Goal: Information Seeking & Learning: Learn about a topic

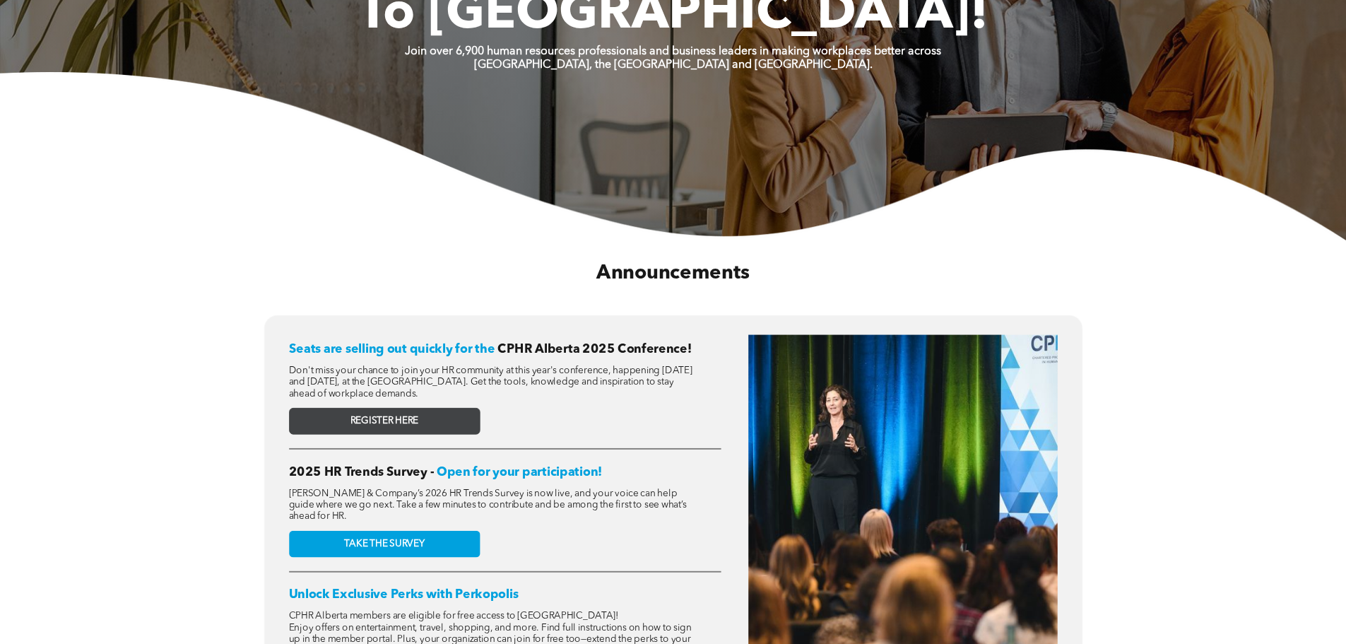
scroll to position [353, 0]
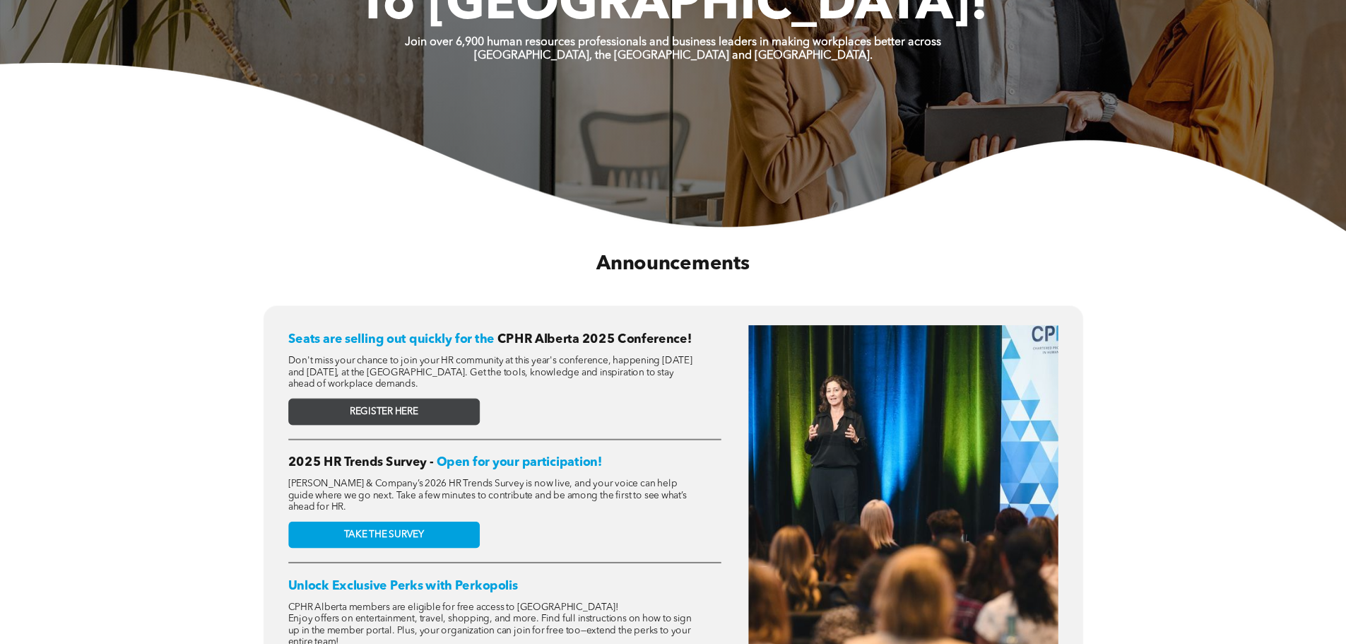
click at [410, 408] on span "REGISTER HERE" at bounding box center [384, 410] width 69 height 11
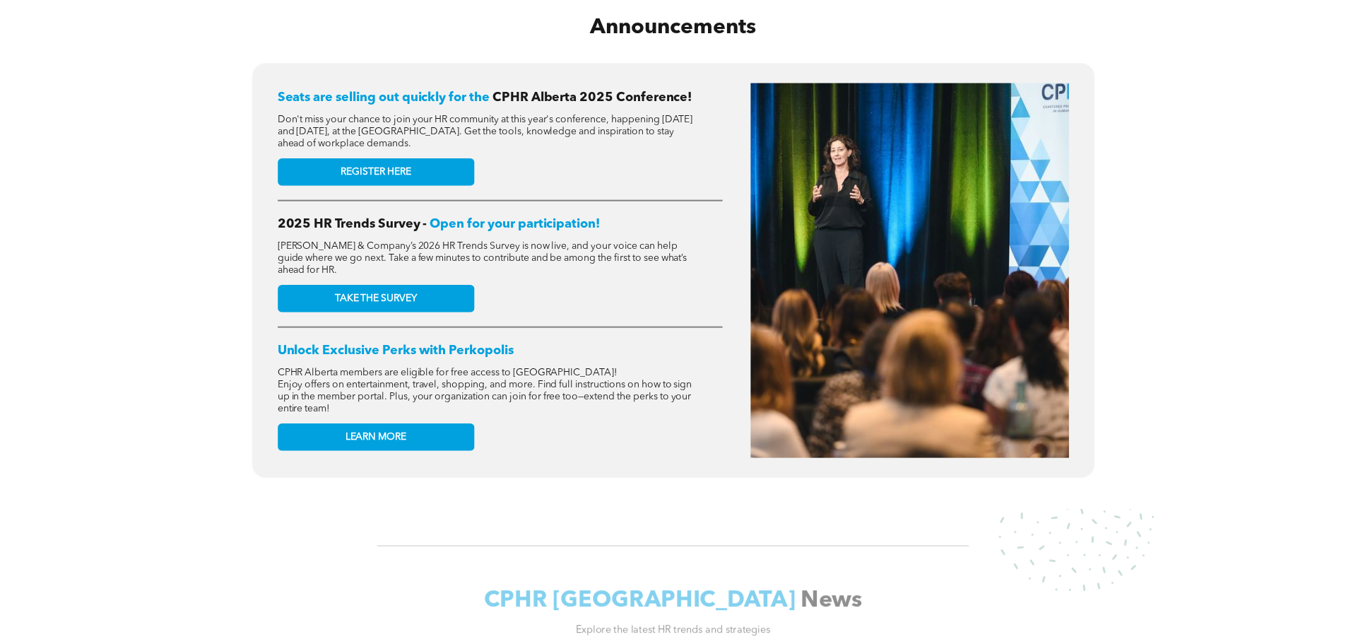
scroll to position [600, 0]
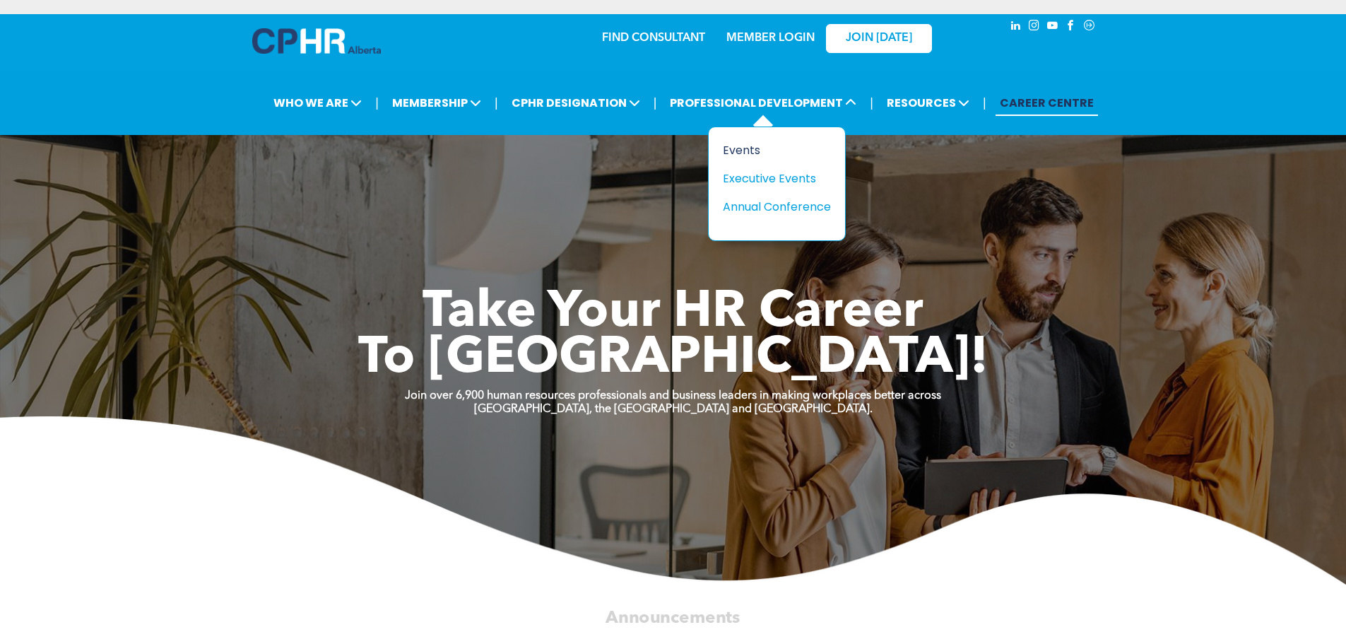
click at [737, 148] on div "Events" at bounding box center [771, 150] width 97 height 18
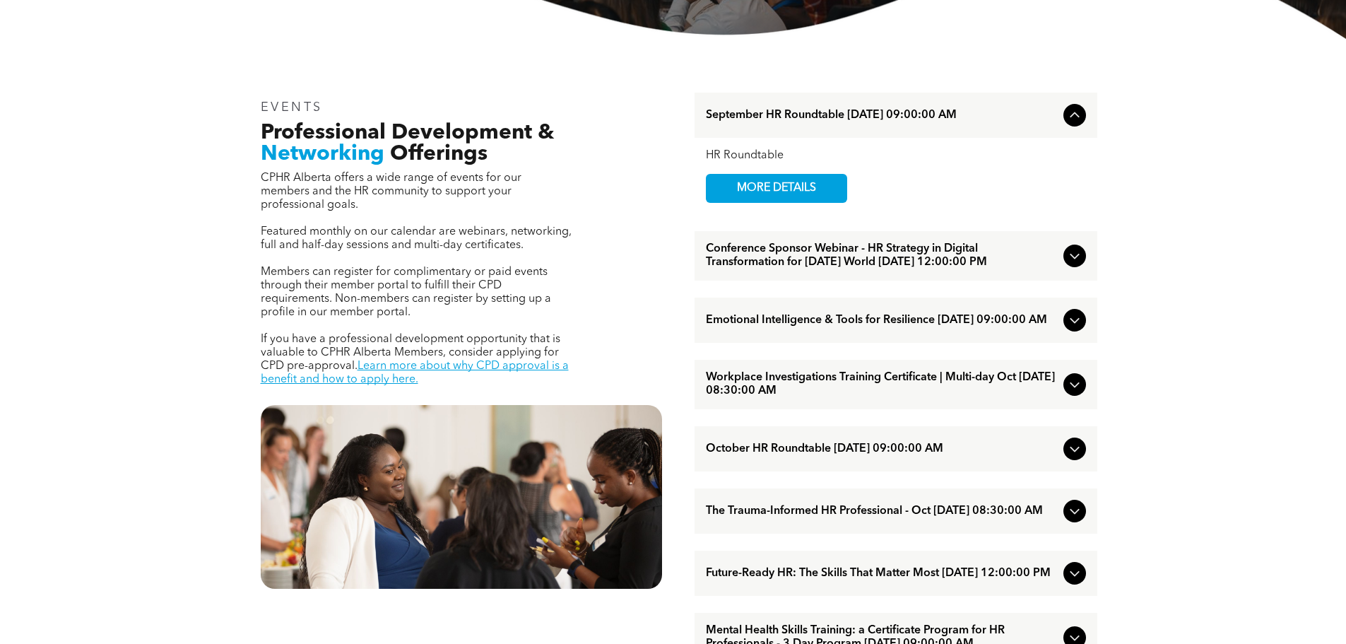
scroll to position [459, 0]
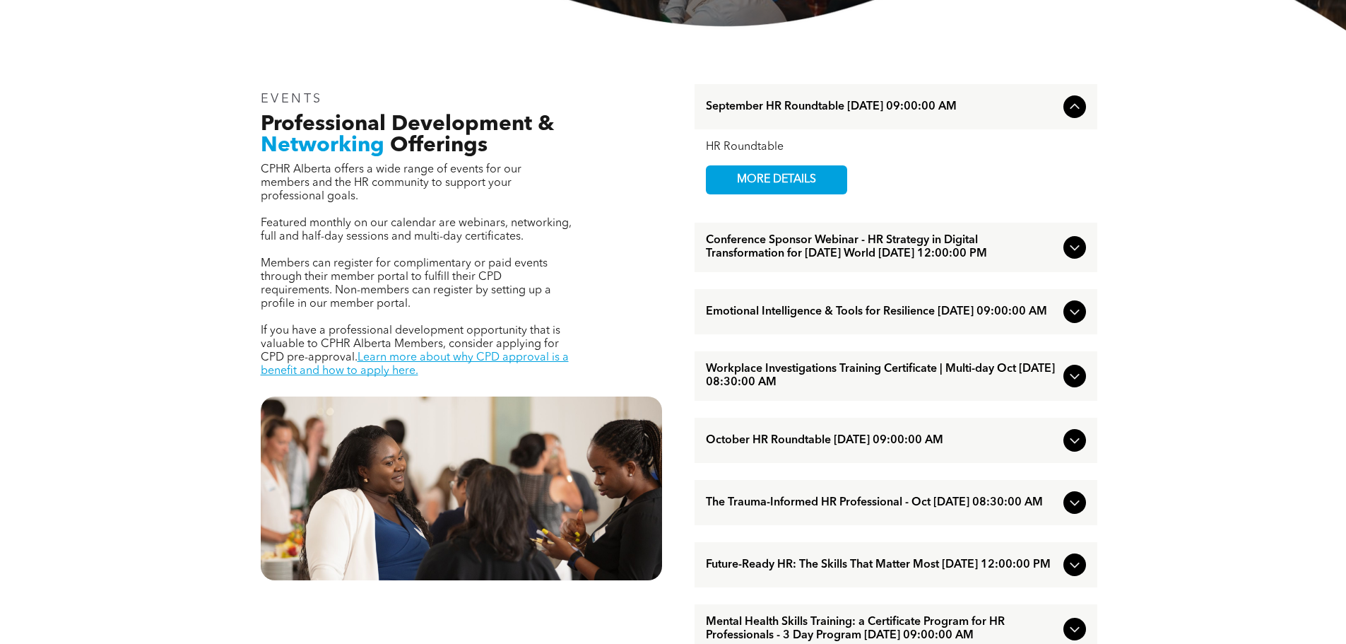
click at [1066, 253] on icon at bounding box center [1074, 247] width 17 height 17
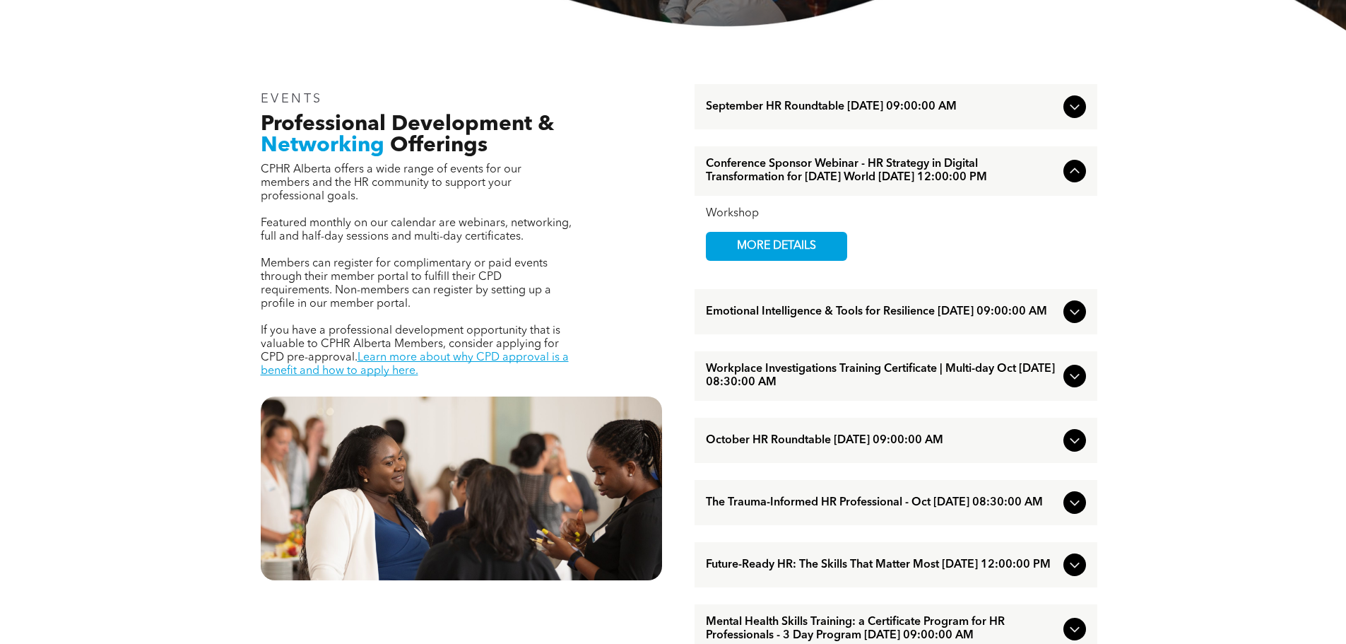
click at [1068, 320] on icon at bounding box center [1074, 311] width 17 height 17
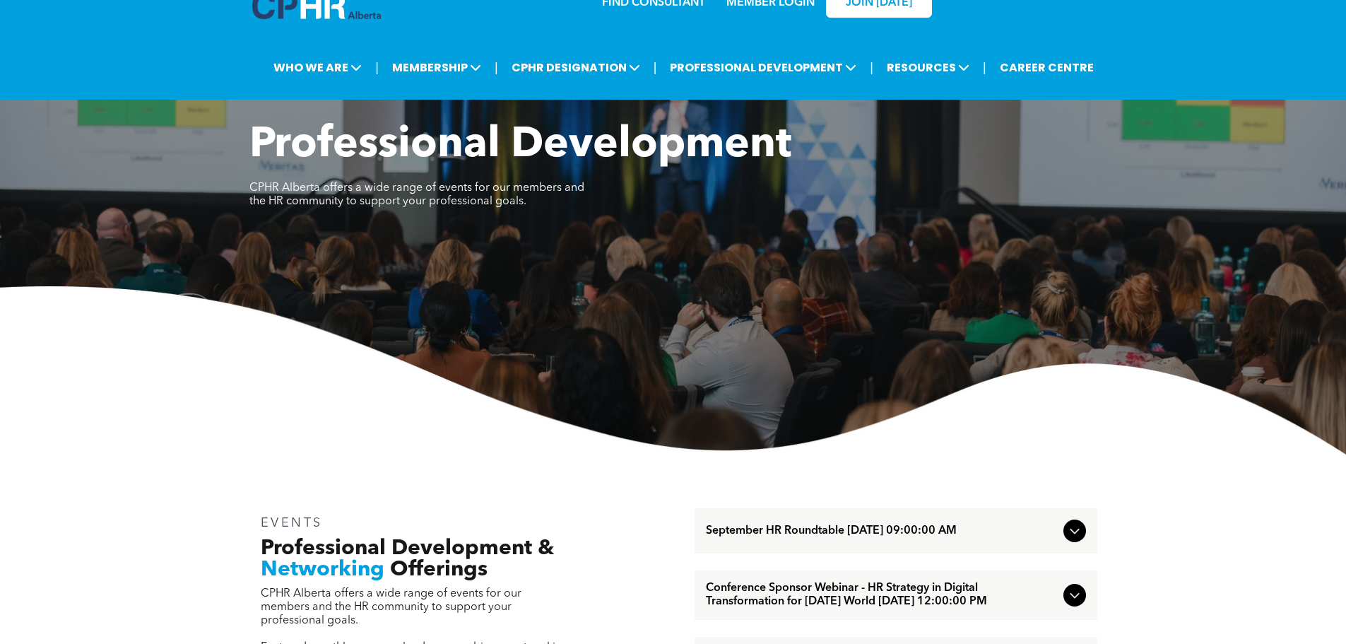
scroll to position [0, 0]
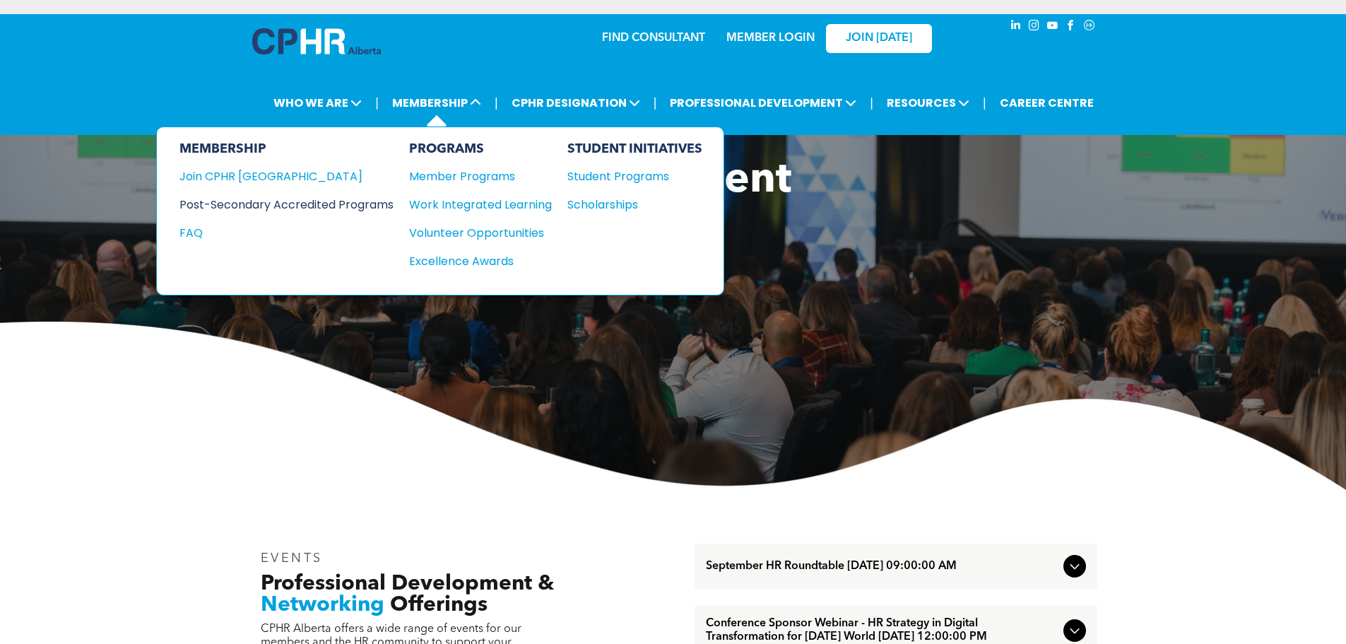
click at [369, 201] on div "Post-Secondary Accredited Programs" at bounding box center [275, 205] width 193 height 18
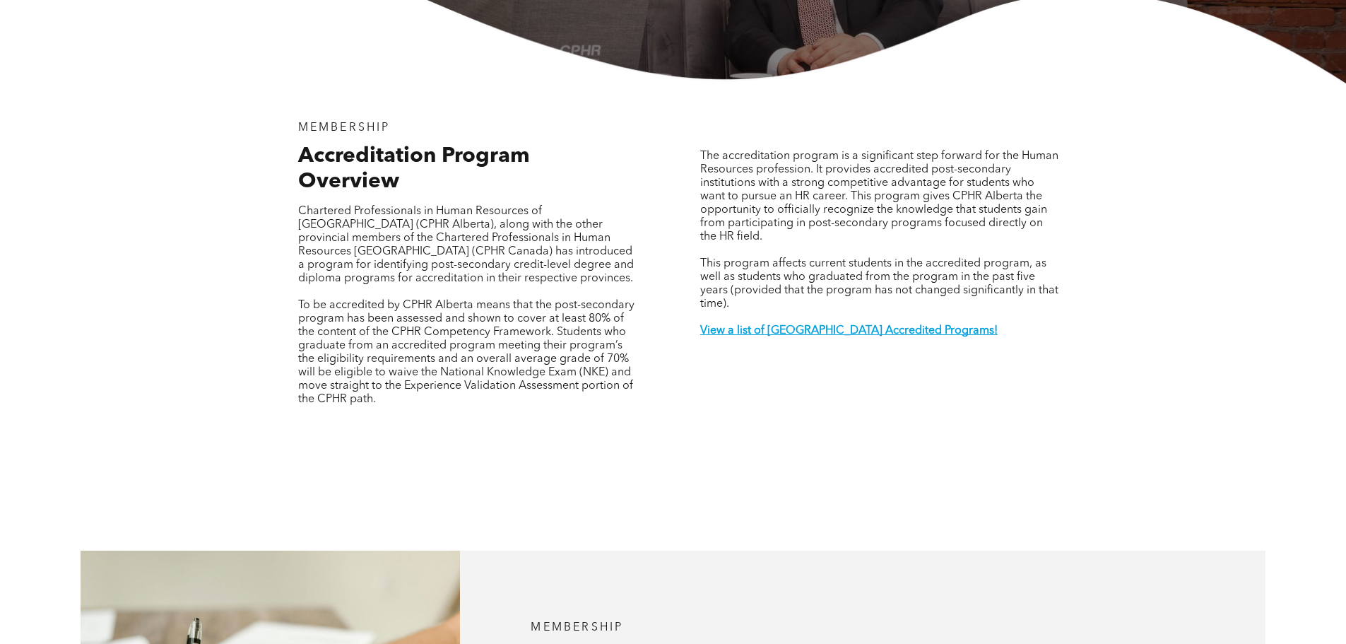
scroll to position [459, 0]
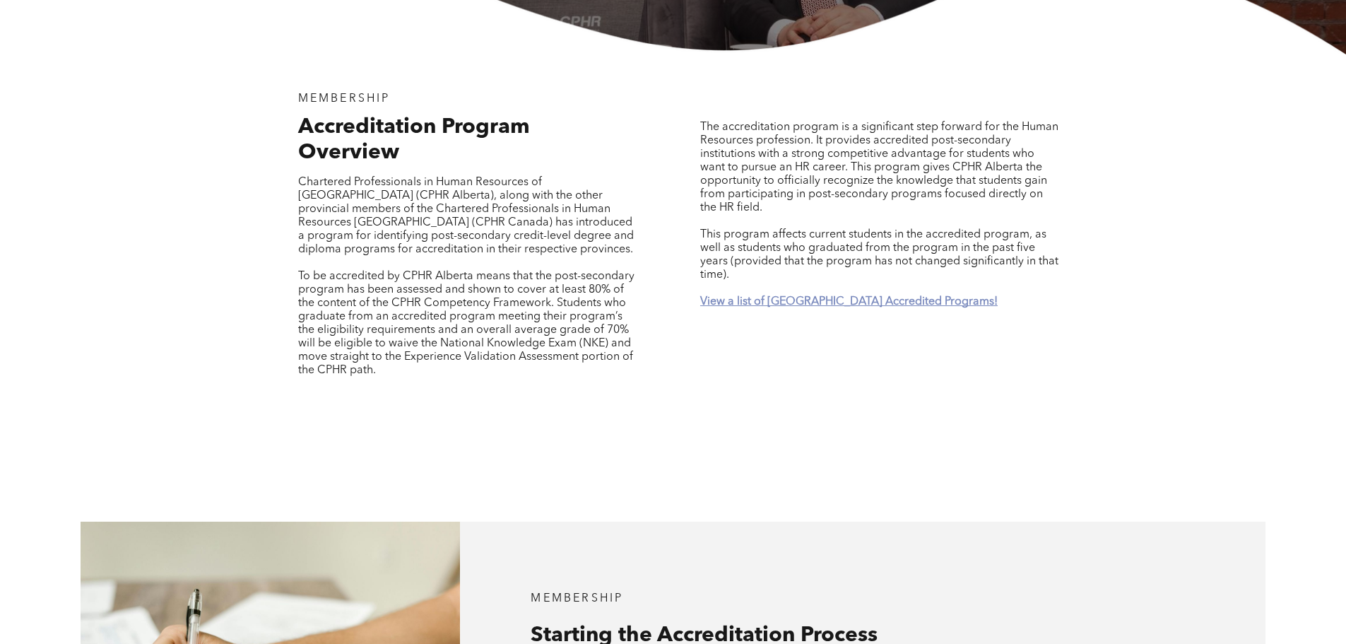
click at [798, 296] on strong "View a list of Alberta Accredited Programs!" at bounding box center [848, 301] width 297 height 11
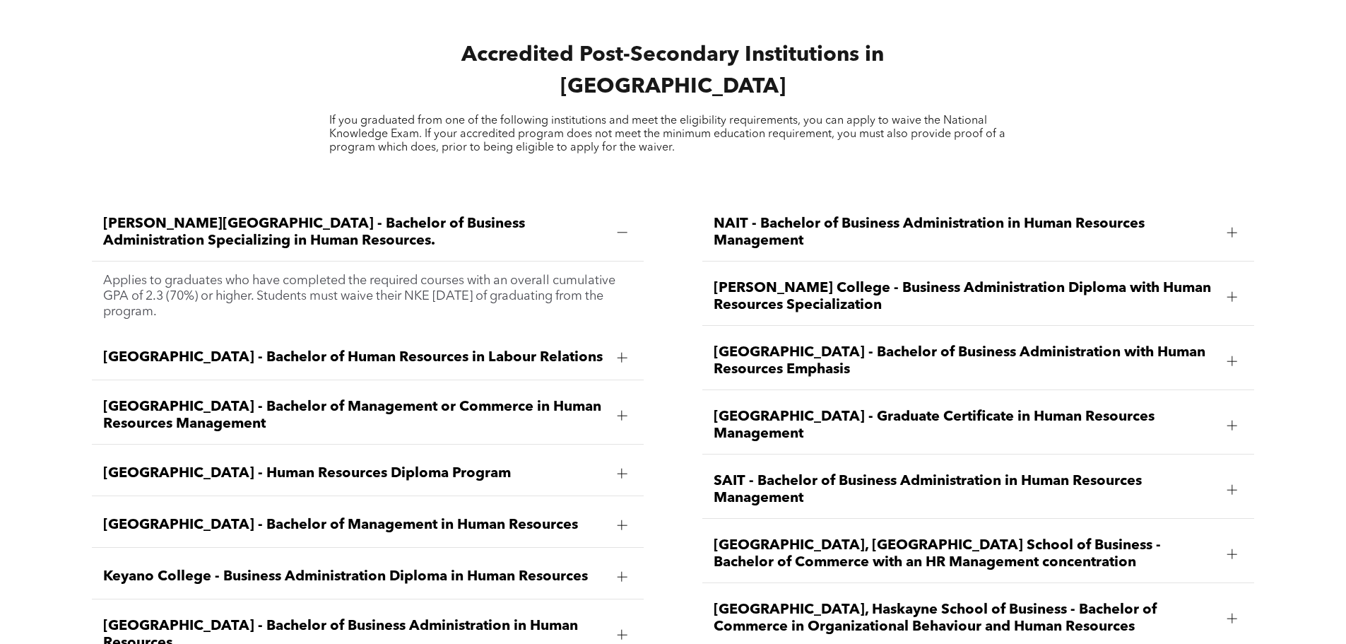
scroll to position [2014, 0]
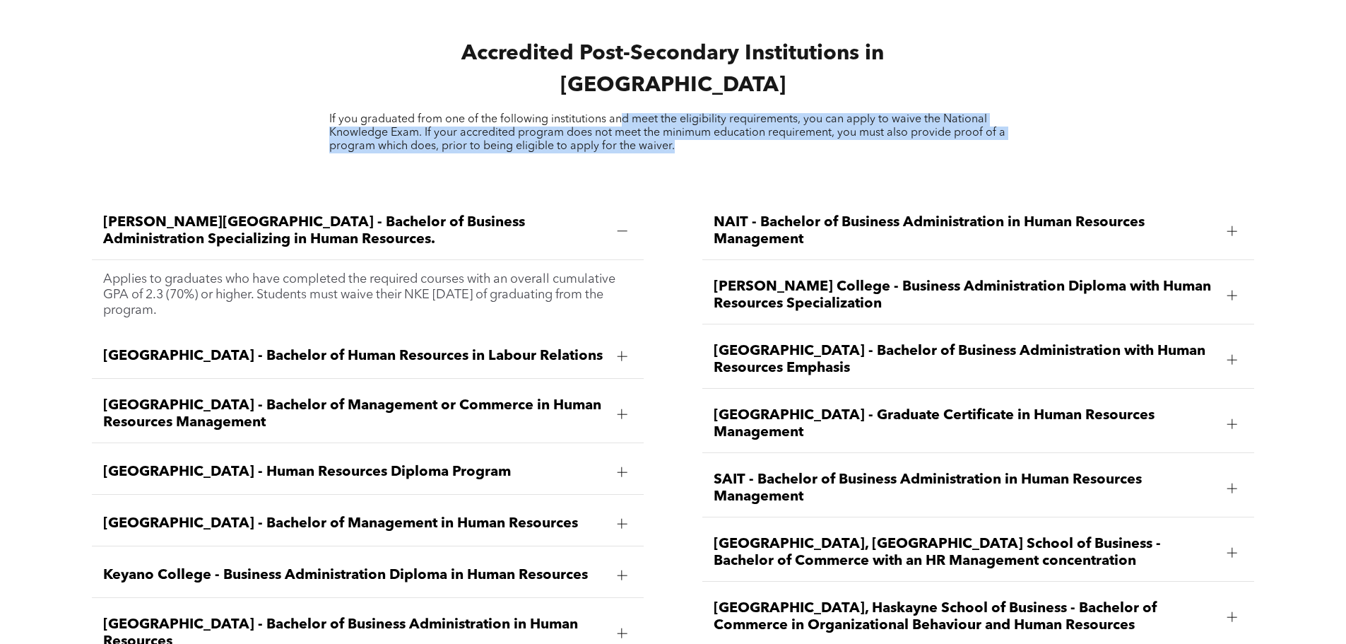
drag, startPoint x: 618, startPoint y: 77, endPoint x: 1012, endPoint y: 110, distance: 394.9
click at [1012, 113] on p "If you graduated from one of the following institutions and meet the eligibilit…" at bounding box center [673, 133] width 688 height 40
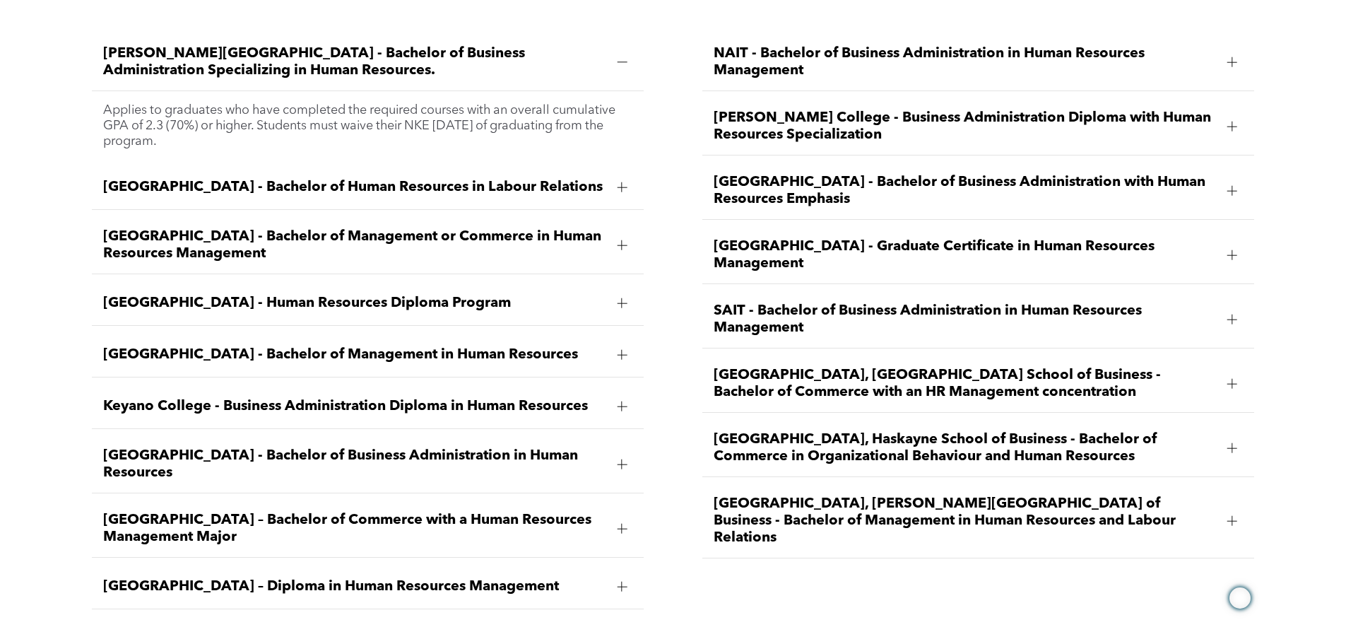
scroll to position [2190, 0]
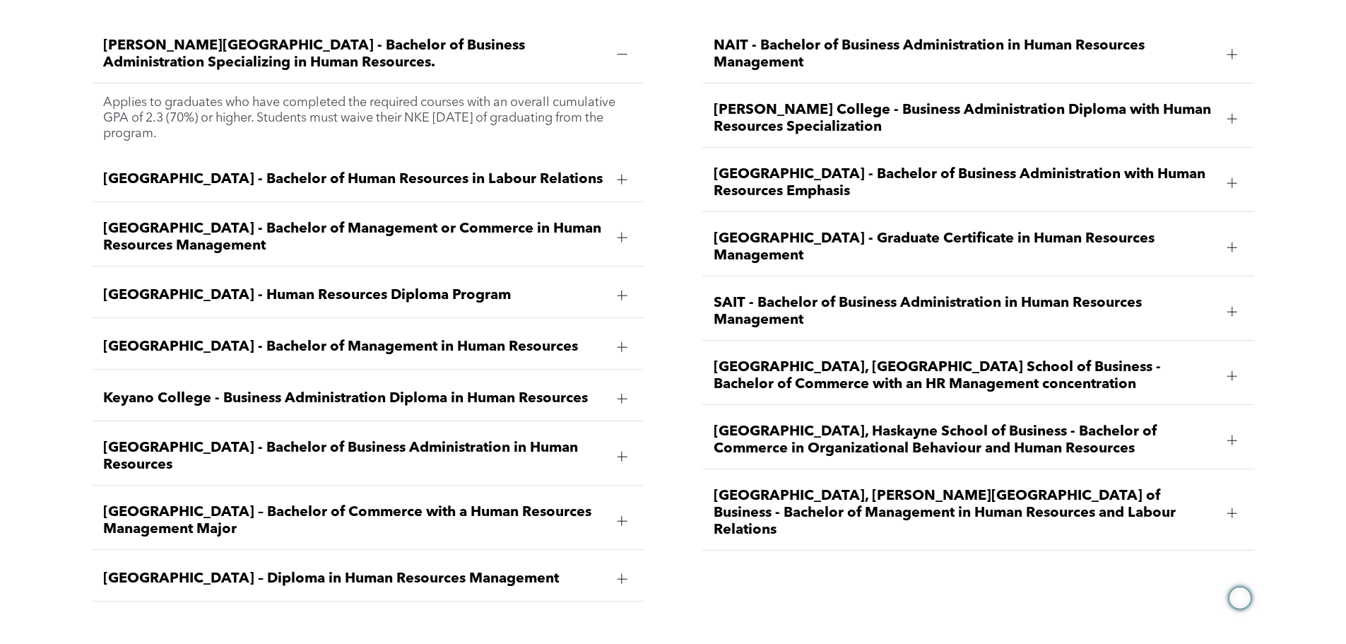
click at [993, 487] on span "University of Lethbridge, Dhillon School of Business - Bachelor of Management i…" at bounding box center [964, 512] width 502 height 51
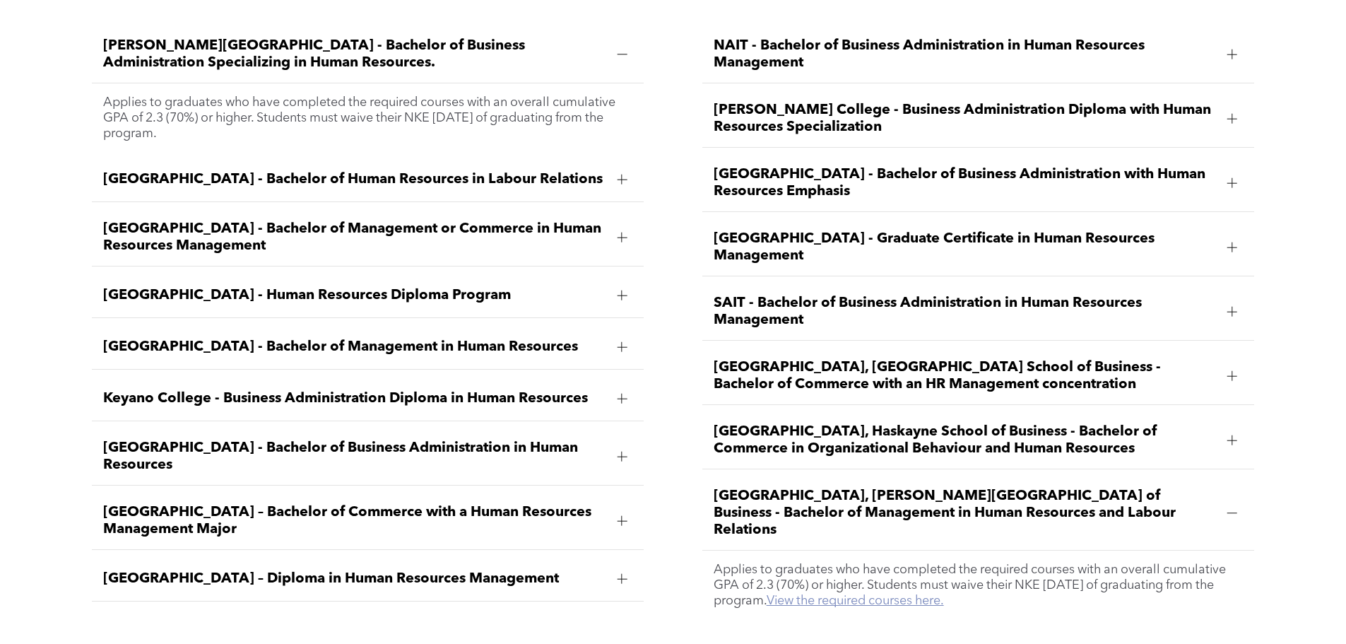
click at [927, 594] on link "View the required courses here." at bounding box center [854, 600] width 177 height 13
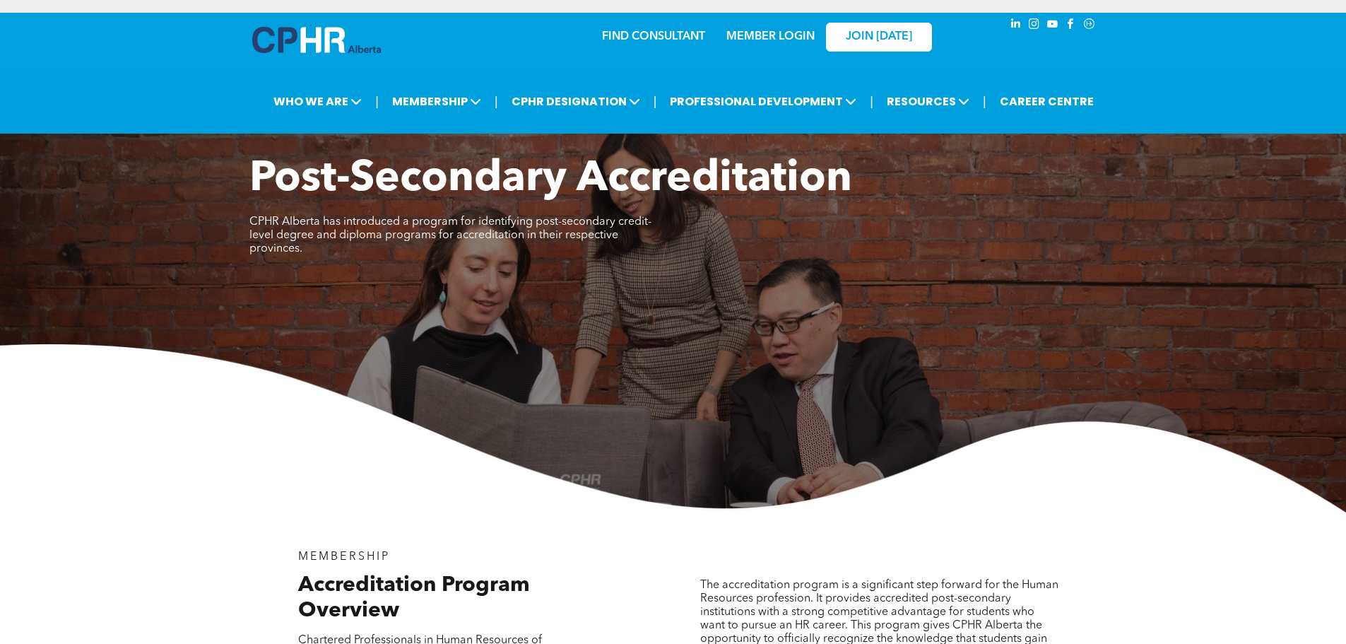
scroll to position [0, 0]
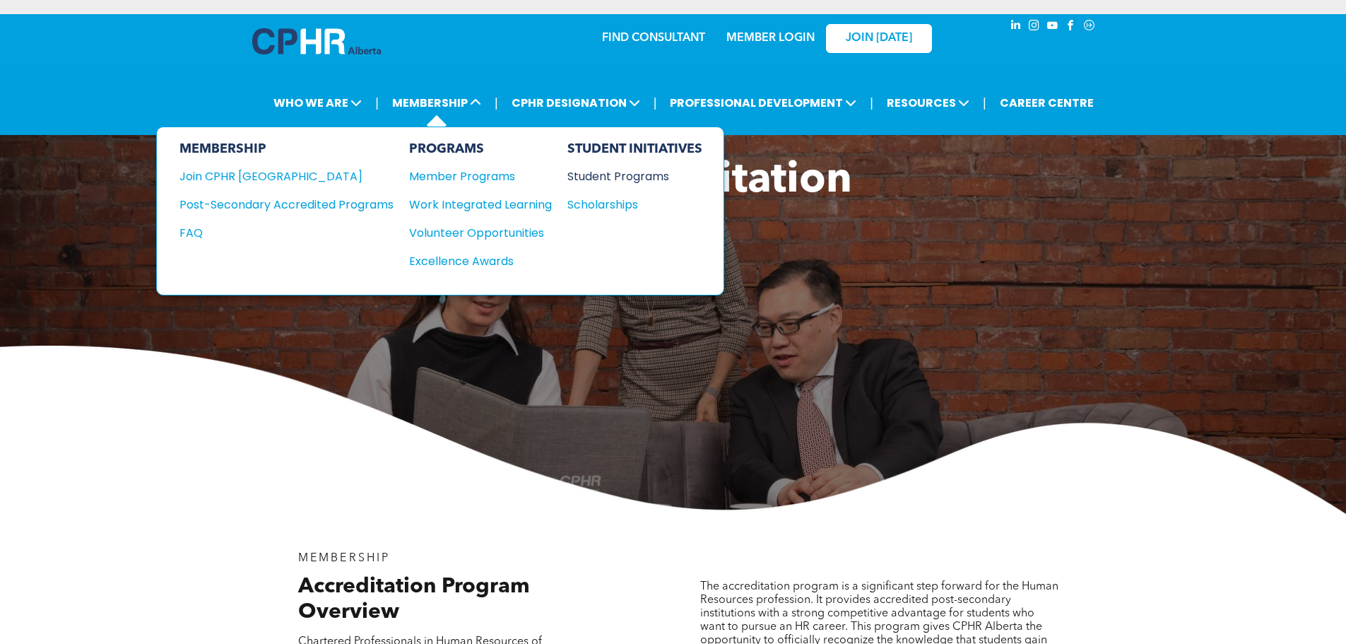
click at [626, 182] on div "Student Programs" at bounding box center [627, 176] width 121 height 18
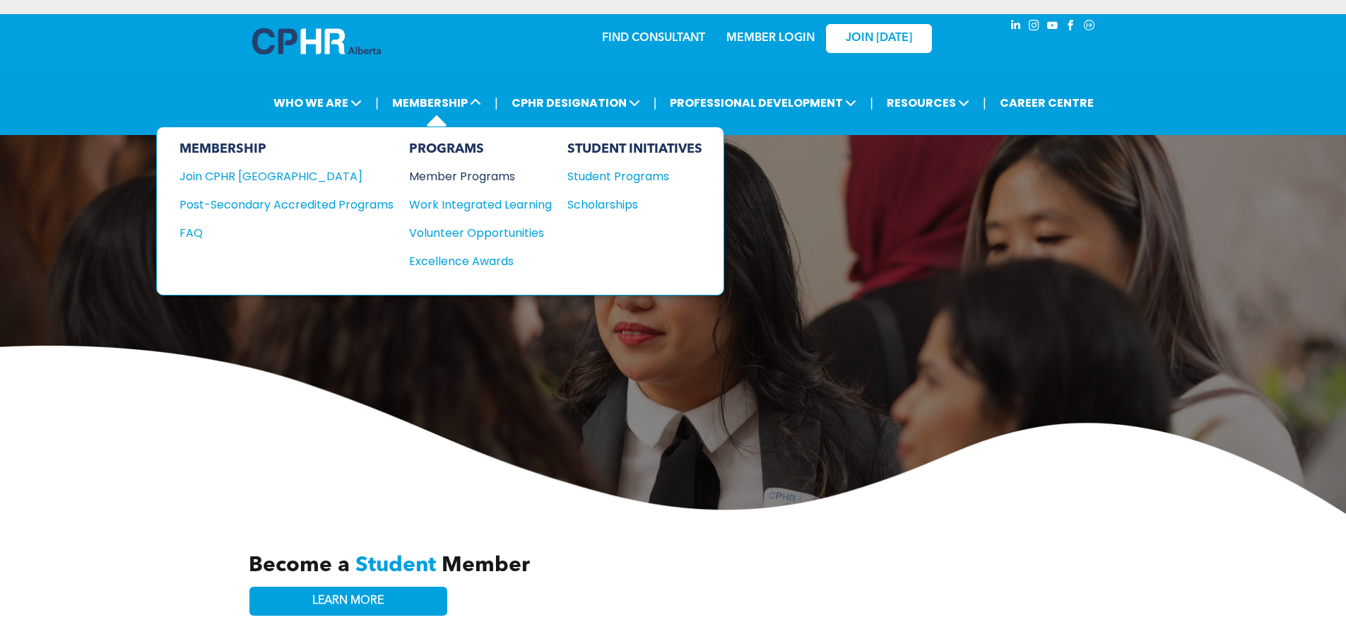
click at [453, 179] on div "Member Programs" at bounding box center [473, 176] width 129 height 18
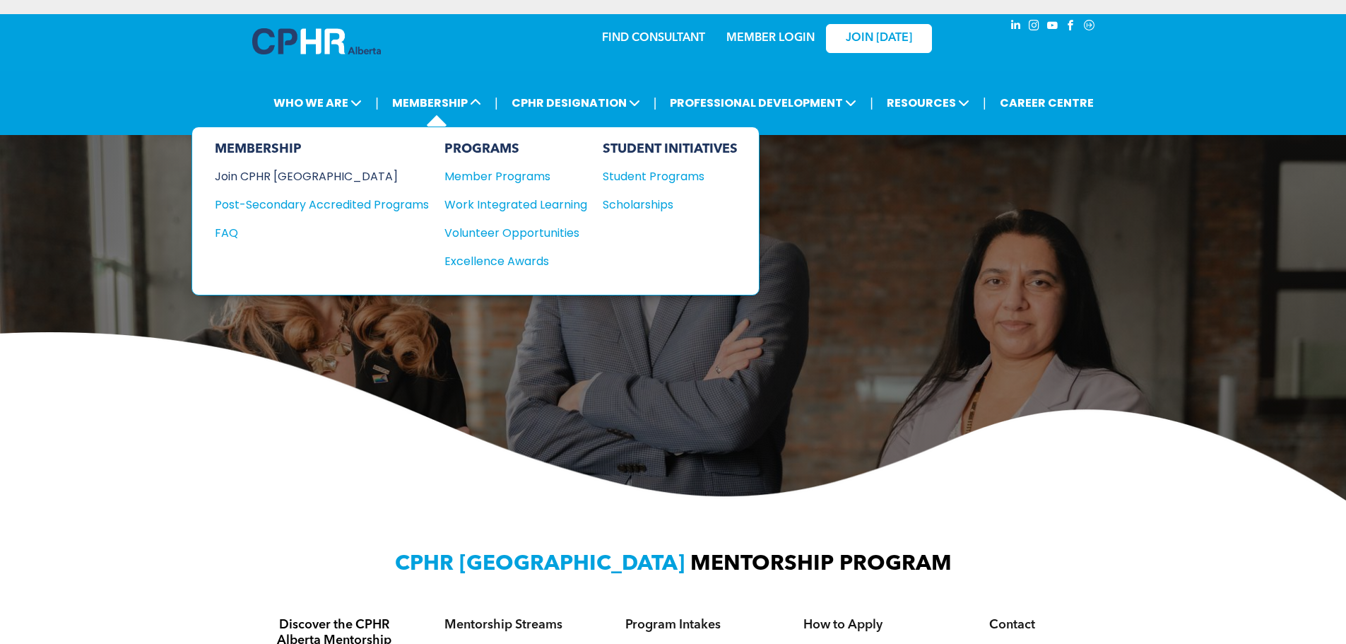
click at [296, 176] on div "Join CPHR [GEOGRAPHIC_DATA]" at bounding box center [311, 176] width 193 height 18
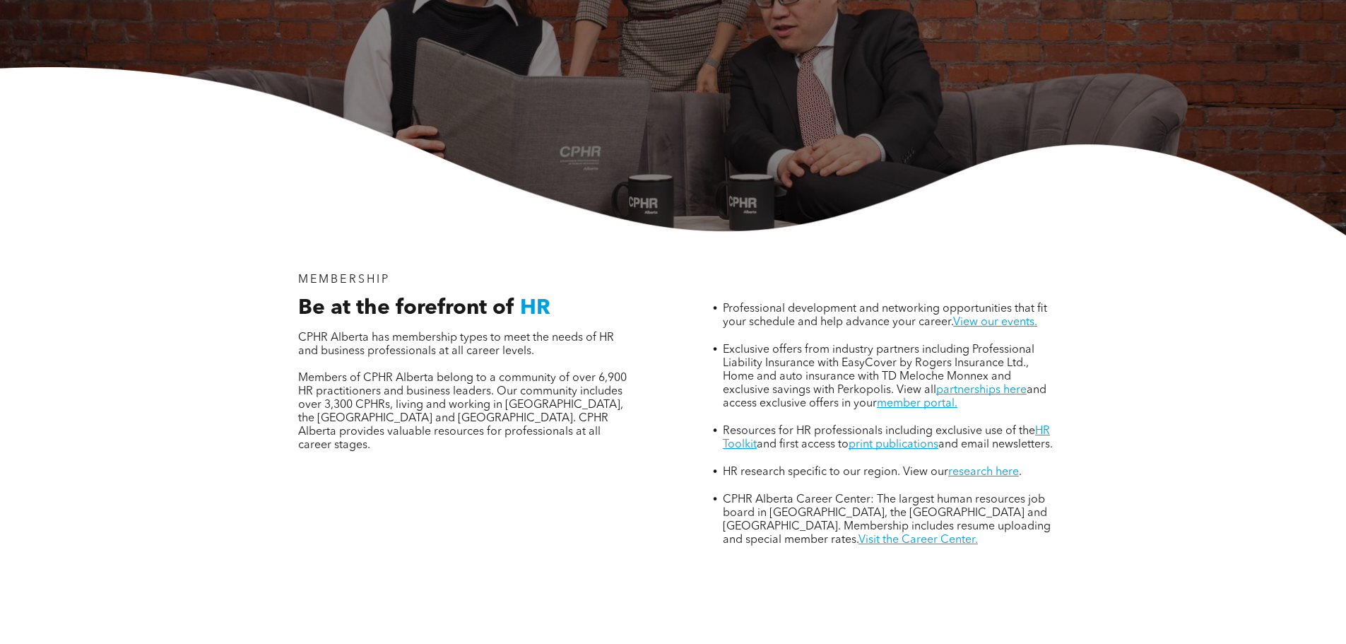
scroll to position [336, 0]
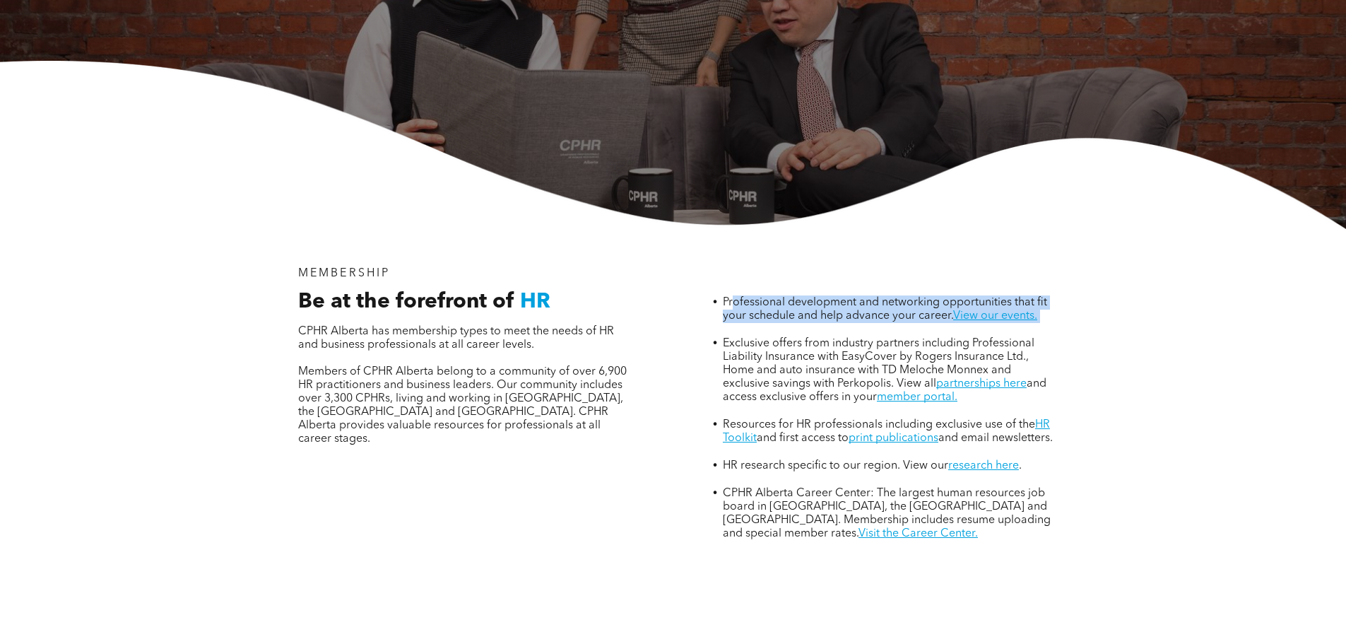
drag, startPoint x: 733, startPoint y: 244, endPoint x: 1053, endPoint y: 250, distance: 319.3
click at [1053, 295] on li "Professional development and networking opportunities that fit your schedule an…" at bounding box center [891, 315] width 336 height 41
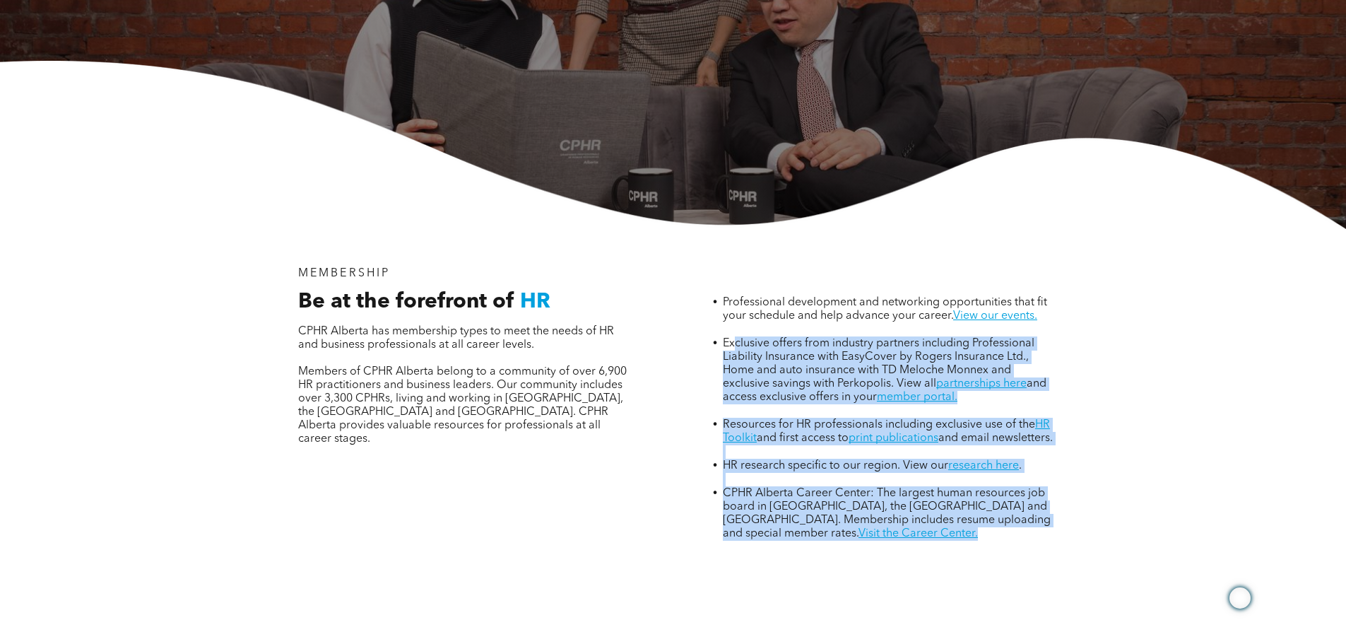
drag, startPoint x: 735, startPoint y: 280, endPoint x: 1051, endPoint y: 493, distance: 381.1
click at [1055, 492] on div "Professional development and networking opportunities that fit your schedule an…" at bounding box center [879, 404] width 381 height 296
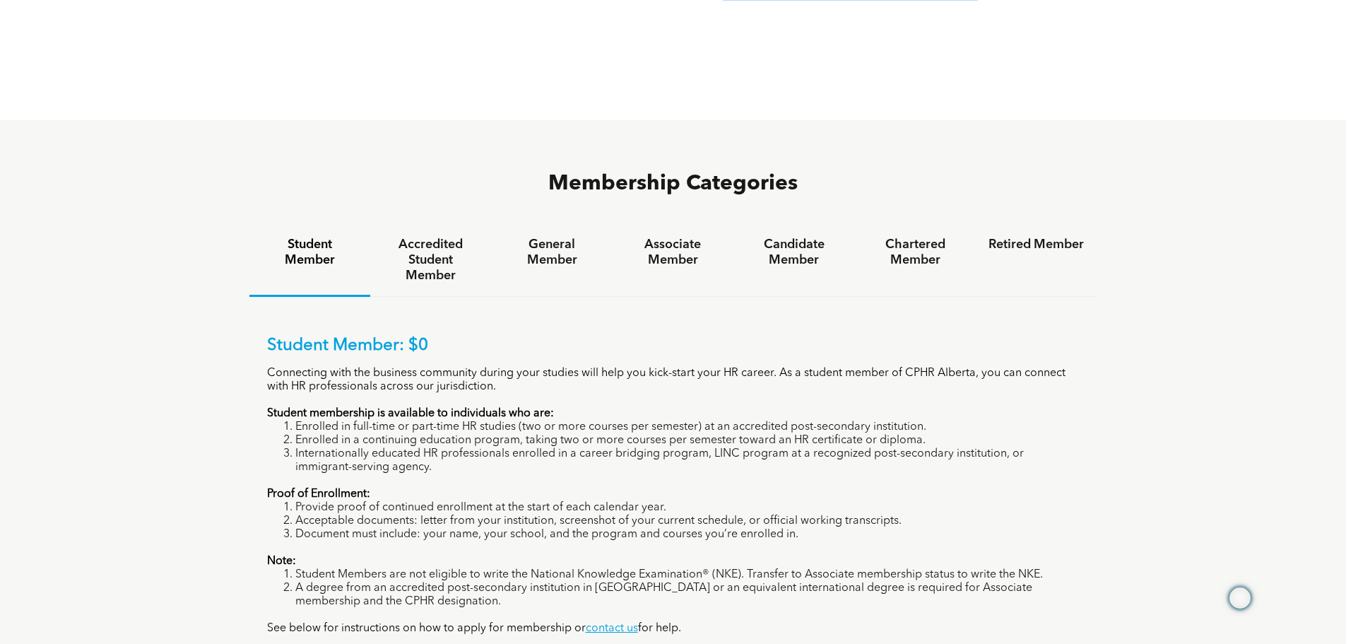
scroll to position [883, 0]
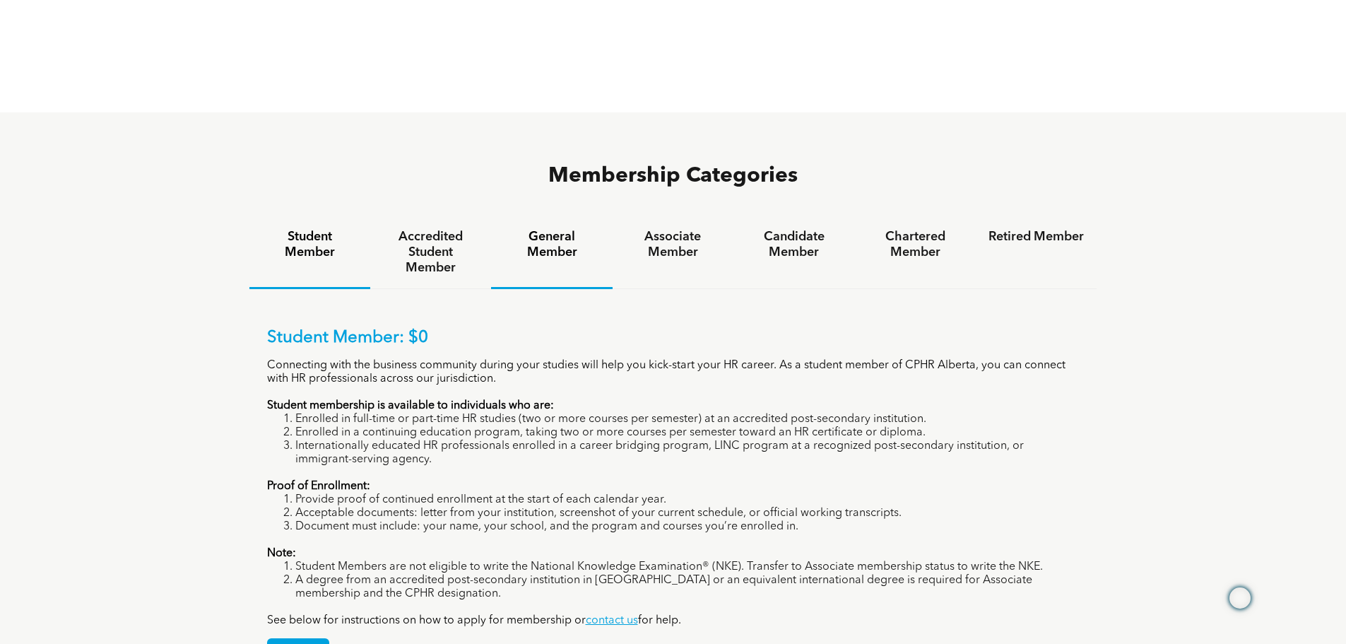
click at [532, 229] on h4 "General Member" at bounding box center [551, 244] width 95 height 31
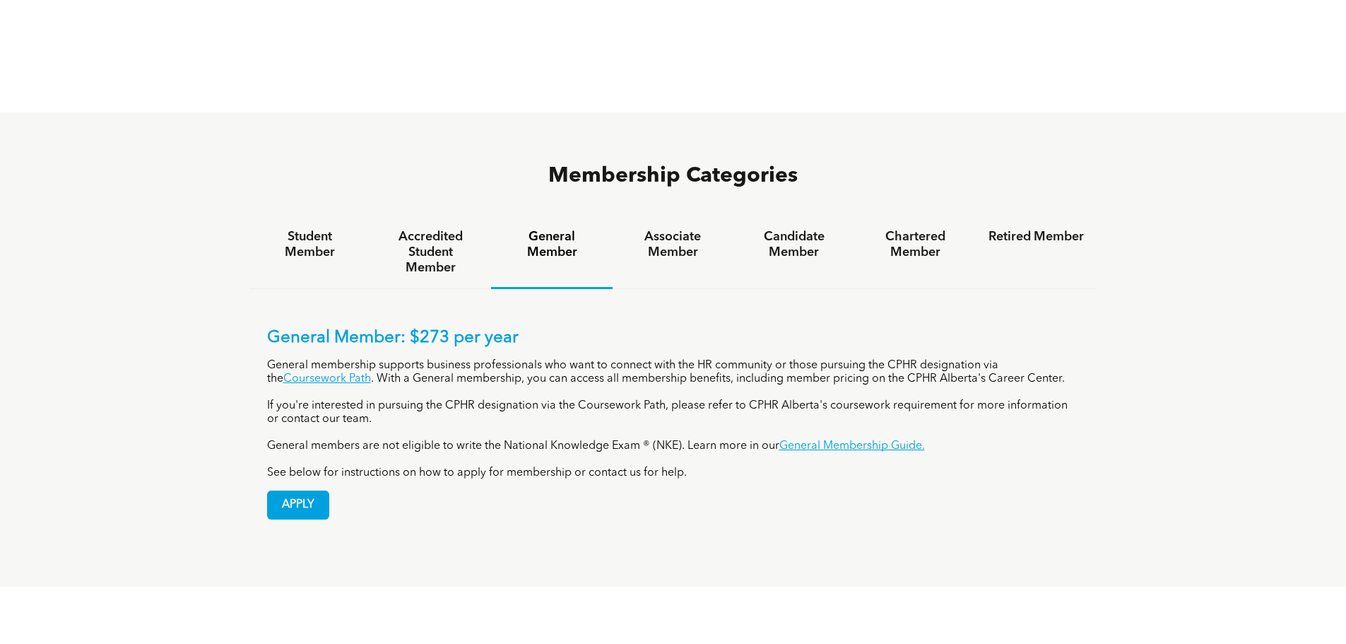
drag, startPoint x: 275, startPoint y: 306, endPoint x: 572, endPoint y: 340, distance: 299.3
click at [572, 340] on div "General Member: $273 per year General membership supports business professional…" at bounding box center [673, 404] width 812 height 152
click at [434, 229] on h4 "Accredited Student Member" at bounding box center [430, 252] width 95 height 47
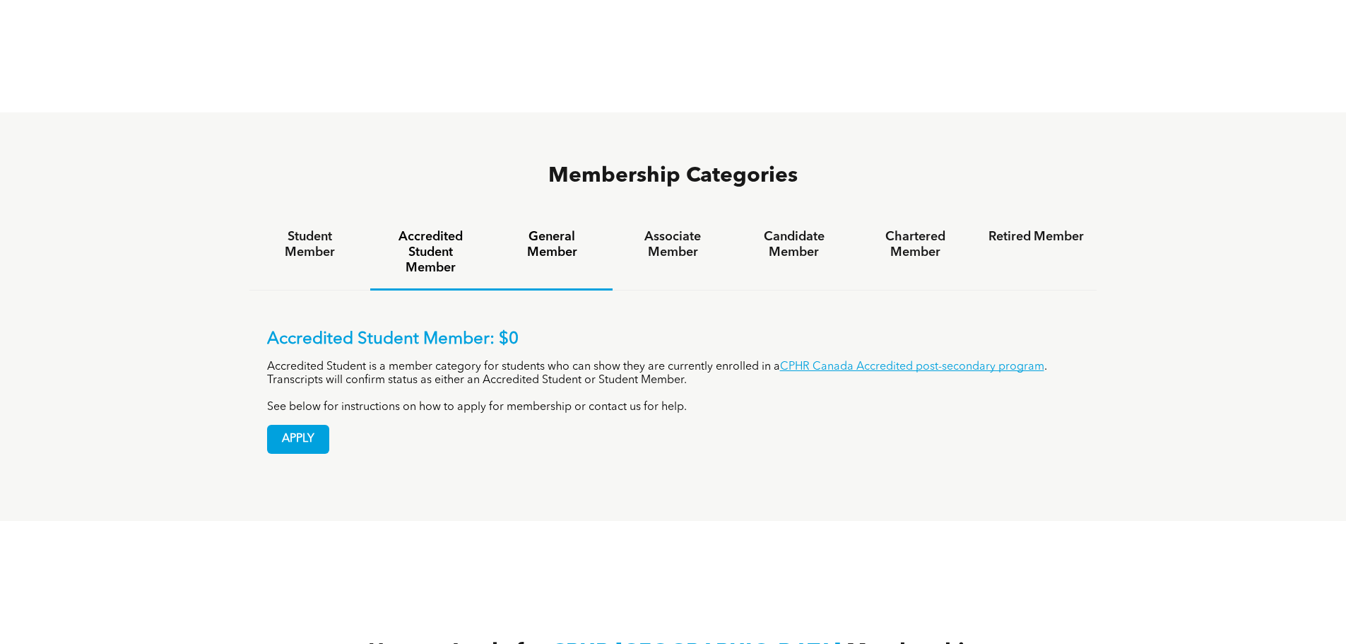
click at [555, 229] on h4 "General Member" at bounding box center [551, 244] width 95 height 31
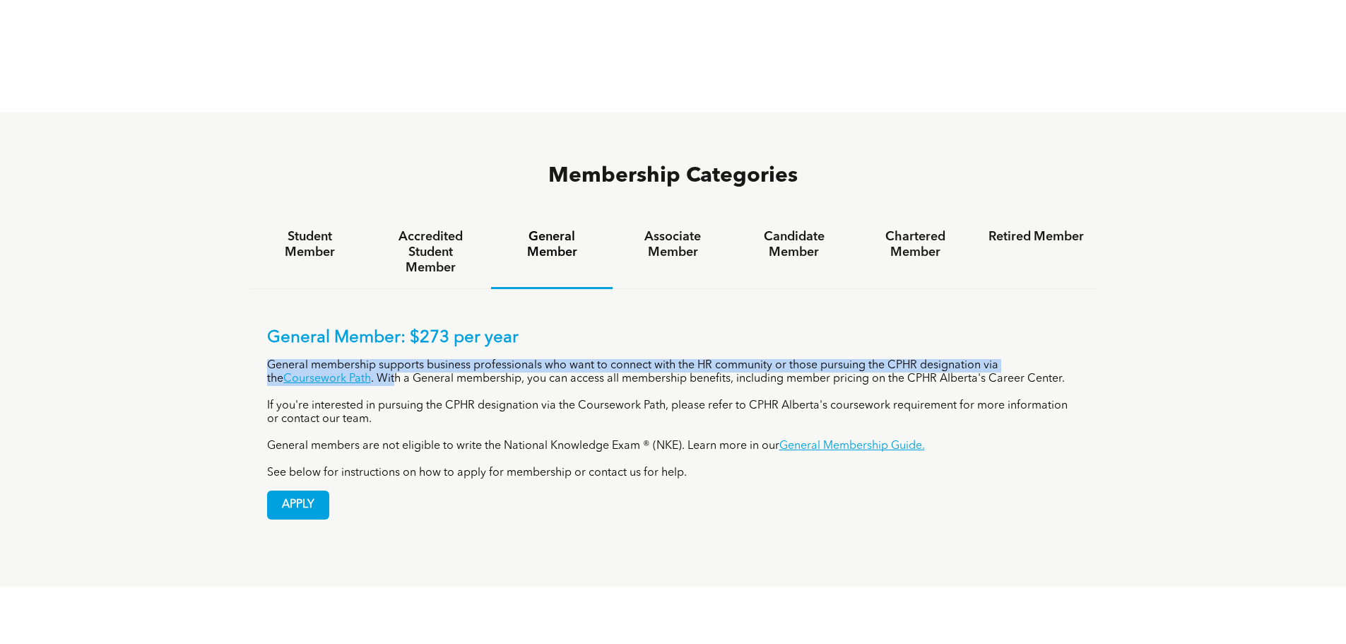
drag, startPoint x: 379, startPoint y: 322, endPoint x: 1048, endPoint y: 340, distance: 669.2
click at [1048, 340] on div "General Member: $273 per year General membership supports business professional…" at bounding box center [673, 404] width 812 height 152
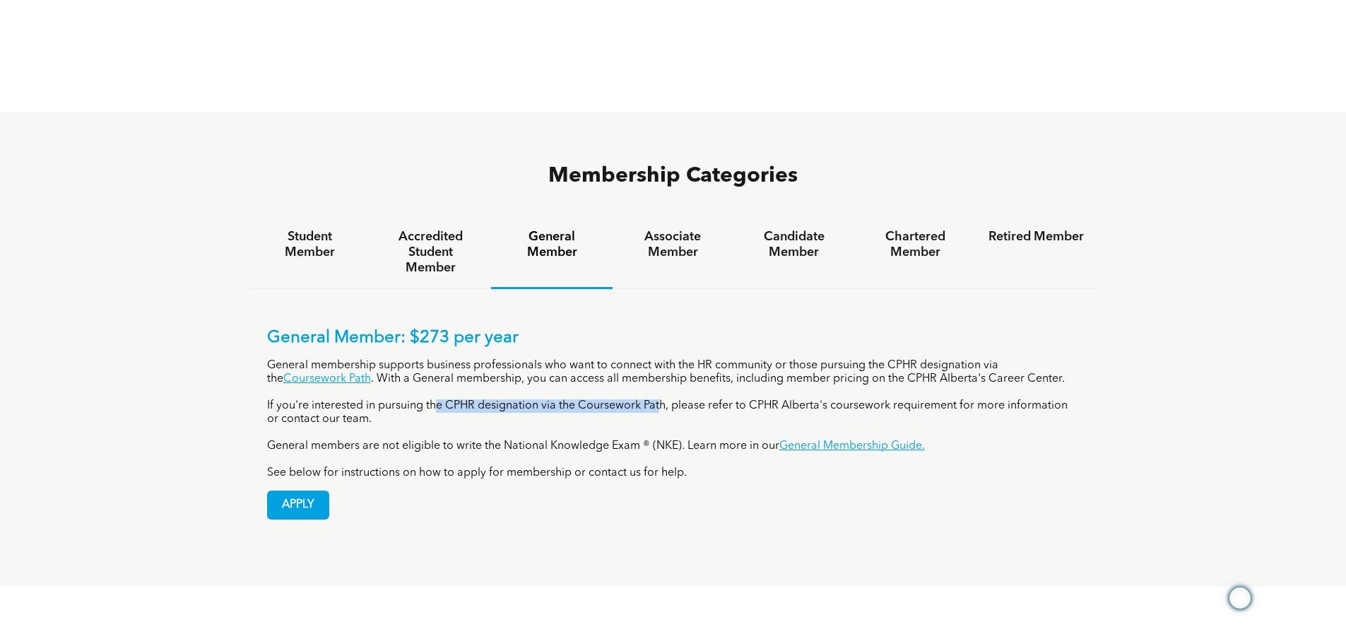
drag, startPoint x: 435, startPoint y: 350, endPoint x: 661, endPoint y: 350, distance: 226.0
click at [661, 399] on p "If you're interested in pursuing the CPHR designation via the Coursework Path, …" at bounding box center [673, 412] width 812 height 27
drag, startPoint x: 295, startPoint y: 387, endPoint x: 725, endPoint y: 399, distance: 430.4
click at [725, 399] on div "General Member: $273 per year General membership supports business professional…" at bounding box center [673, 404] width 812 height 152
click at [336, 373] on link "Coursework Path" at bounding box center [327, 378] width 88 height 11
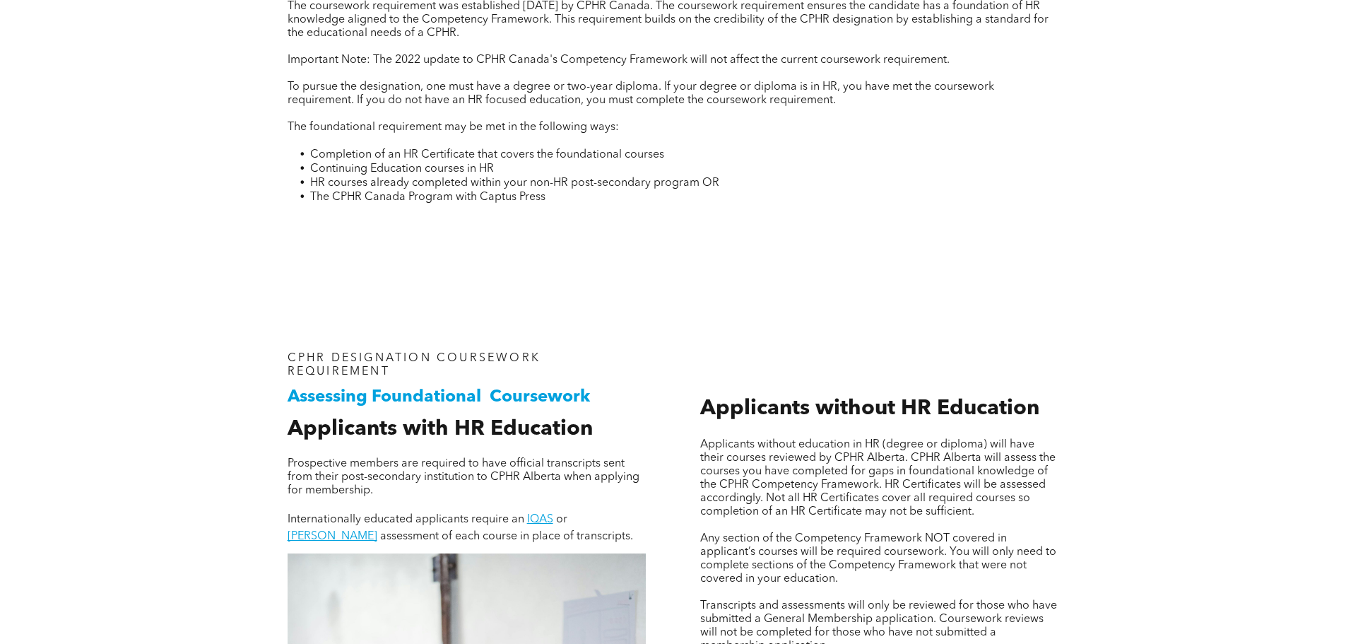
scroll to position [901, 0]
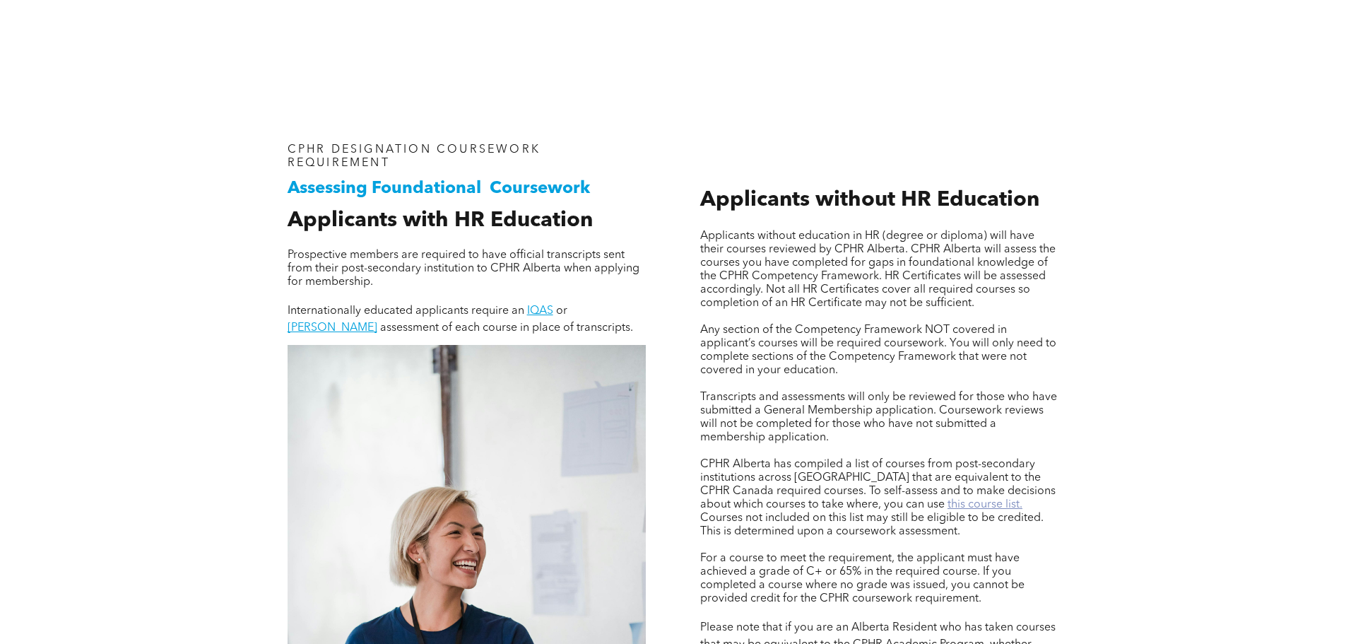
click at [947, 499] on link "this course list." at bounding box center [984, 504] width 75 height 11
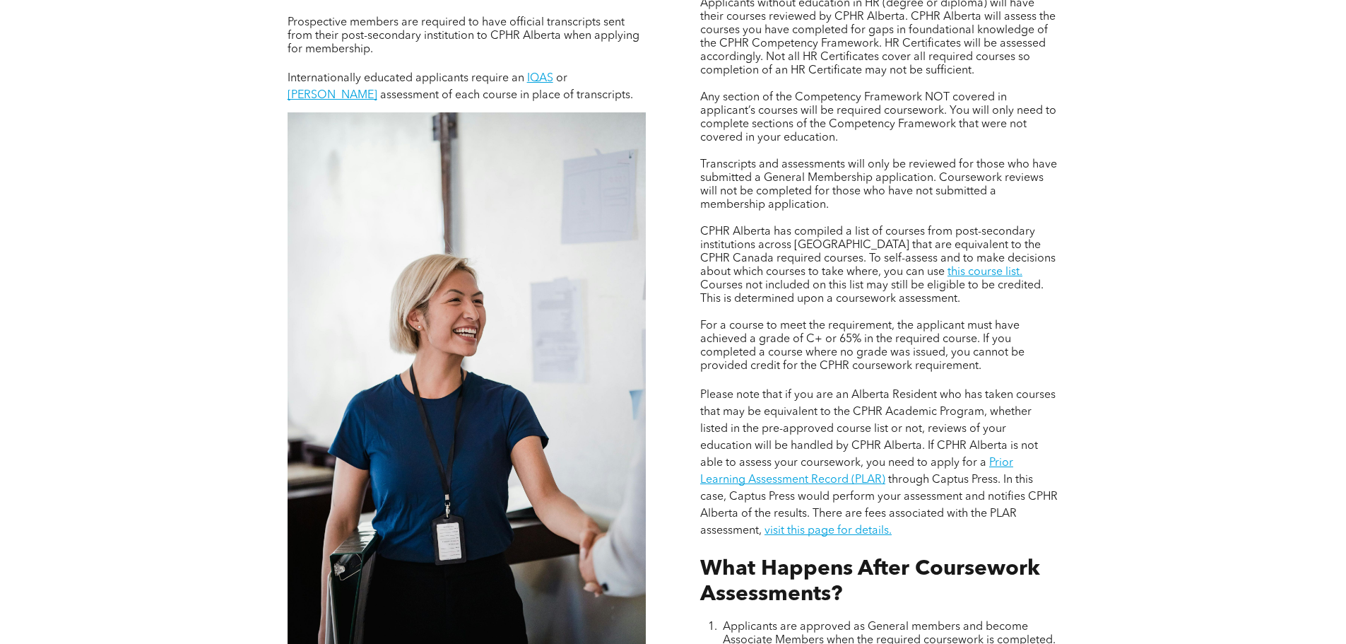
scroll to position [1377, 0]
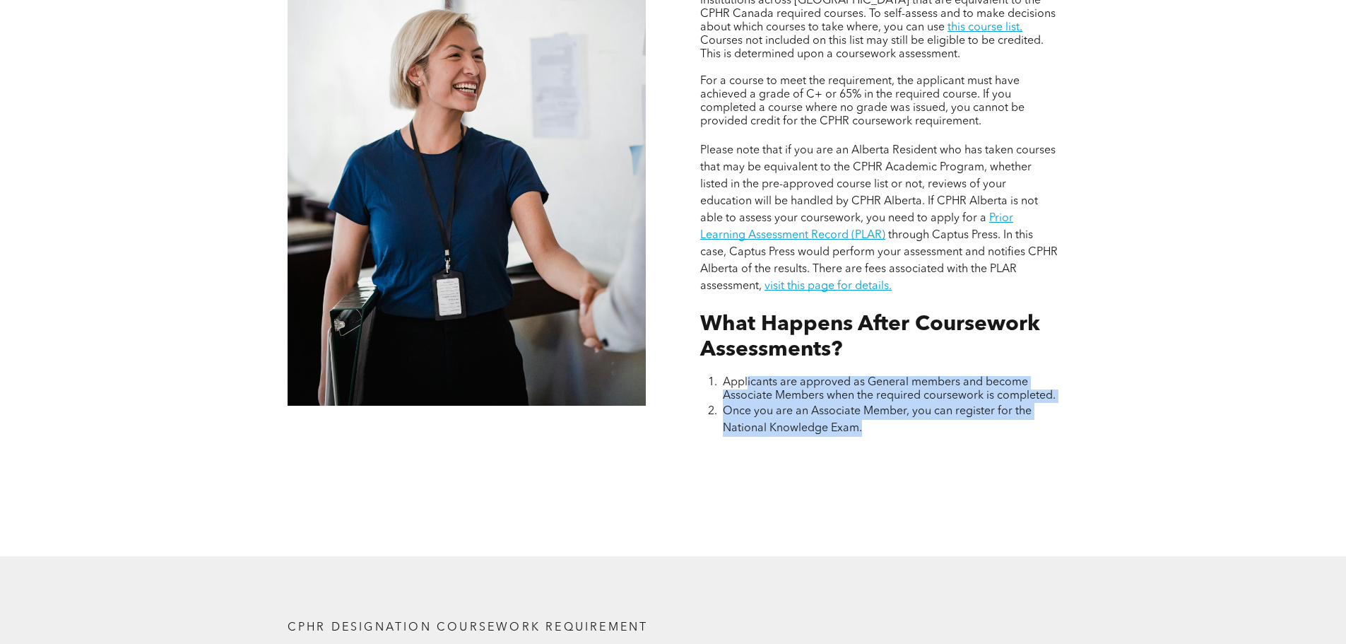
drag, startPoint x: 747, startPoint y: 375, endPoint x: 1040, endPoint y: 419, distance: 296.4
click at [1040, 419] on ol "Applicants are approved as General members and become Associate Members when th…" at bounding box center [879, 406] width 358 height 61
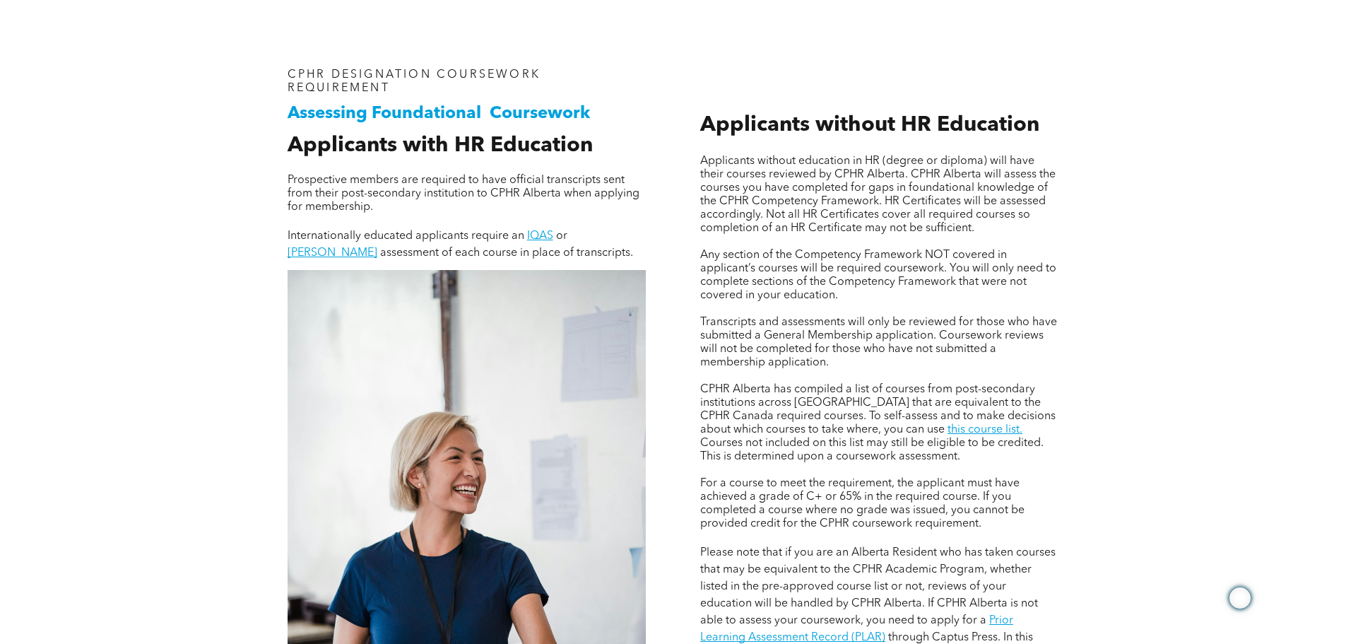
scroll to position [971, 0]
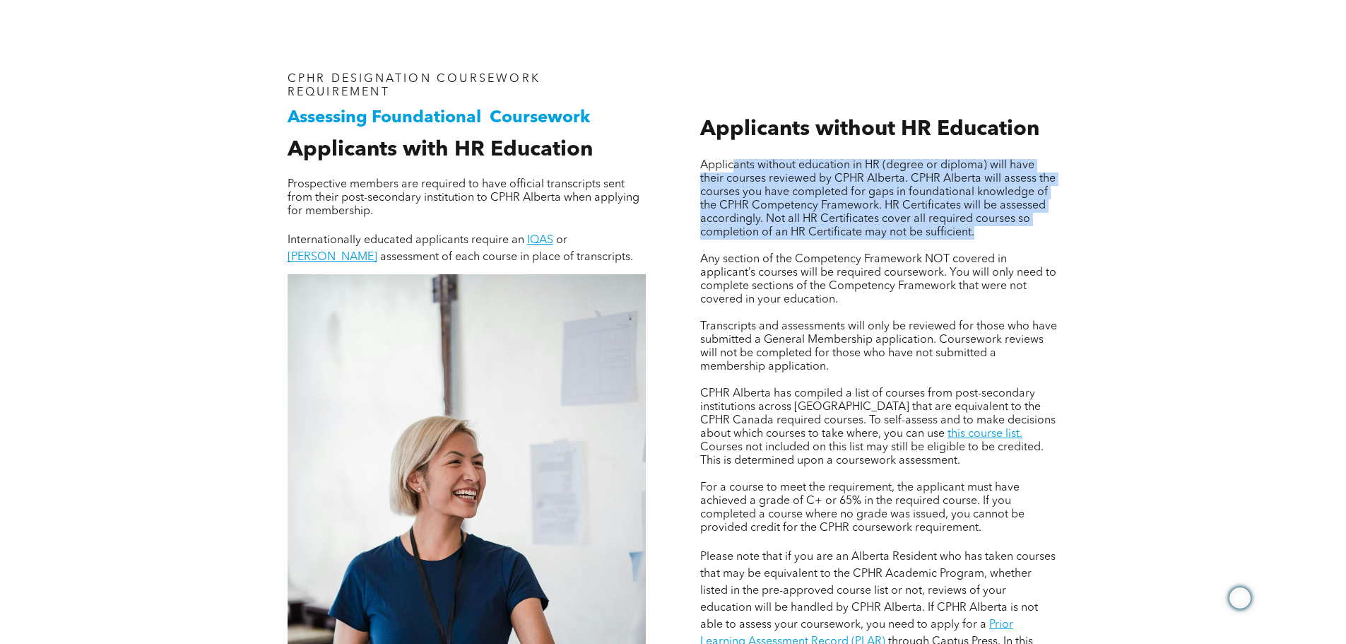
drag, startPoint x: 735, startPoint y: 162, endPoint x: 1049, endPoint y: 230, distance: 320.7
click at [1049, 230] on p "Applicants without education in HR (degree or diploma) will have their courses …" at bounding box center [879, 199] width 358 height 81
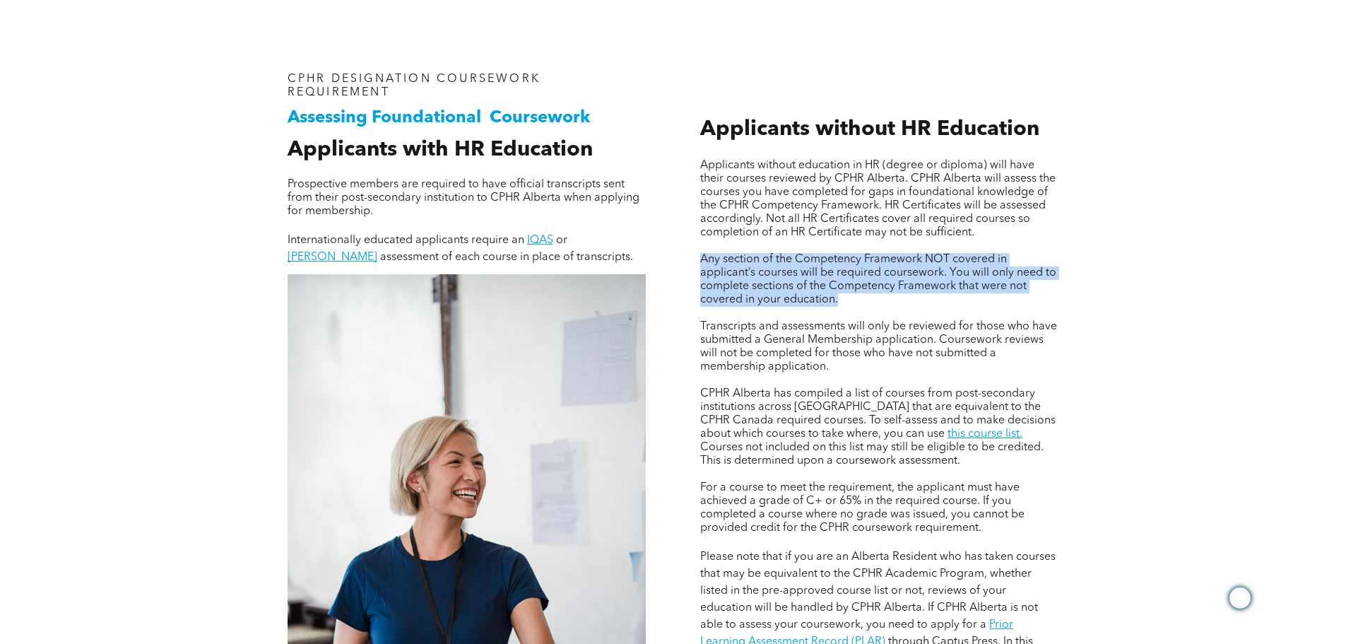
drag, startPoint x: 701, startPoint y: 258, endPoint x: 1040, endPoint y: 307, distance: 343.2
click at [1040, 307] on div "Applicants without education in HR (degree or diploma) will have their courses …" at bounding box center [879, 430] width 358 height 542
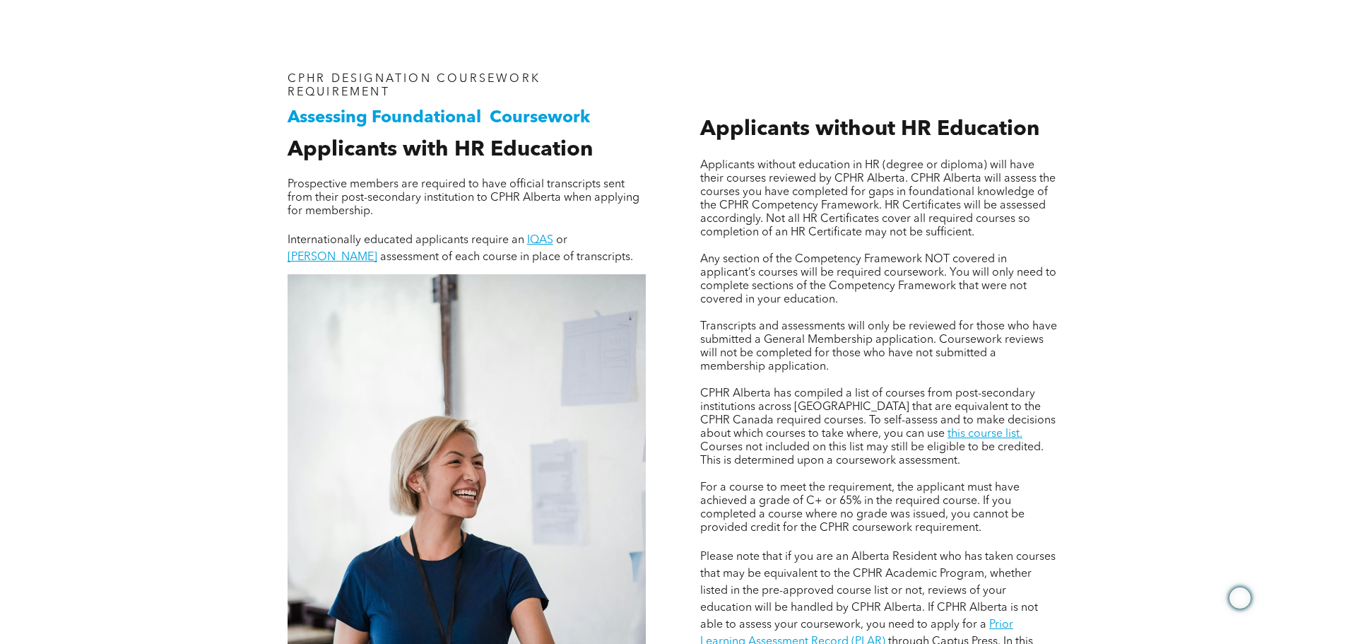
click at [708, 242] on p at bounding box center [879, 245] width 358 height 13
